Goal: Contribute content: Contribute content

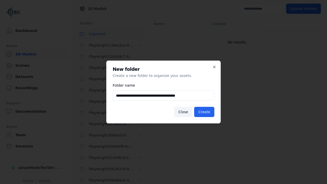
scroll to position [338, 0]
type input "**********"
click at [205, 112] on button "Create" at bounding box center [204, 112] width 20 height 10
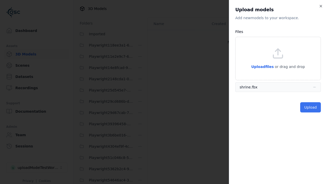
click at [311, 107] on button "Upload" at bounding box center [310, 107] width 21 height 10
